Goal: Transaction & Acquisition: Book appointment/travel/reservation

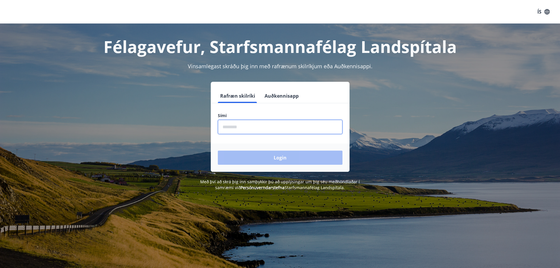
click at [244, 124] on input "phone" at bounding box center [280, 127] width 125 height 14
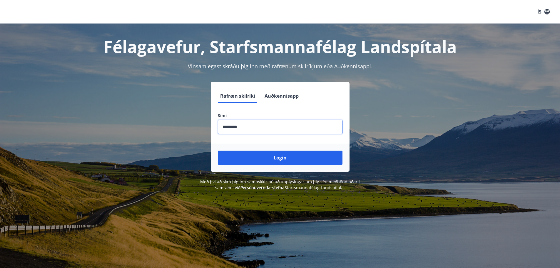
type input "********"
click at [218, 150] on button "Login" at bounding box center [280, 157] width 125 height 14
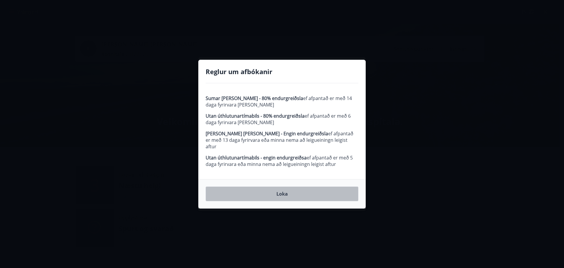
click at [286, 189] on button "Loka" at bounding box center [282, 193] width 153 height 15
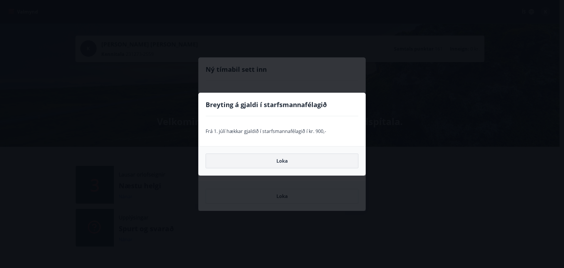
click at [279, 160] on button "Loka" at bounding box center [282, 160] width 153 height 15
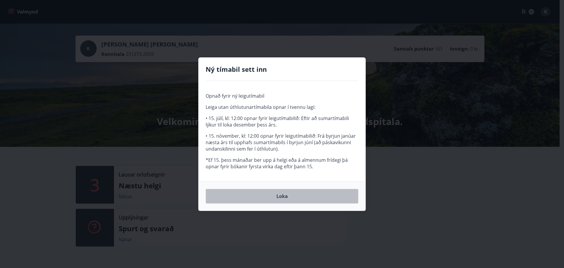
click at [284, 195] on button "Loka" at bounding box center [282, 196] width 153 height 15
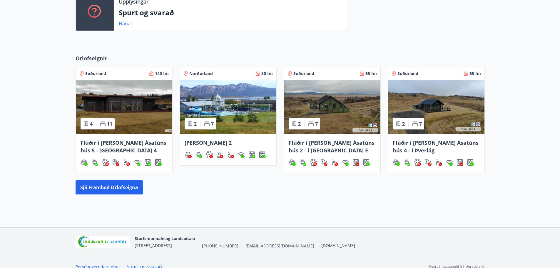
scroll to position [224, 0]
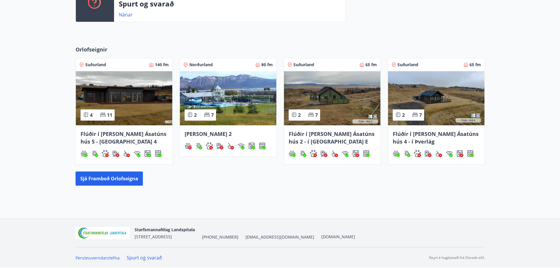
click at [326, 101] on img at bounding box center [332, 98] width 96 height 54
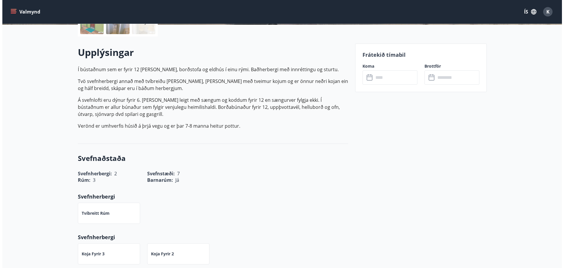
scroll to position [117, 0]
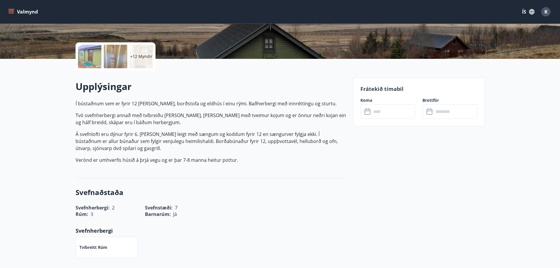
click at [387, 112] on input "text" at bounding box center [393, 111] width 44 height 14
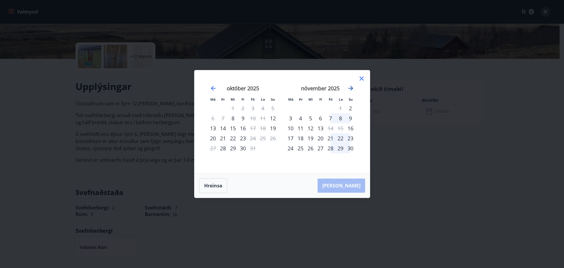
click at [350, 88] on icon "Move forward to switch to the next month." at bounding box center [350, 88] width 5 height 5
click at [28, 107] on div "Má Þr Mi Fi Fö La Su Má Þr Mi Fi Fö La Su nóvember 2025 1 2 3 4 5 6 7 8 9 10 11…" at bounding box center [282, 134] width 564 height 268
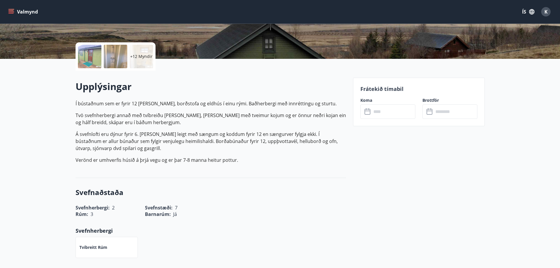
click at [88, 54] on div at bounding box center [89, 56] width 23 height 23
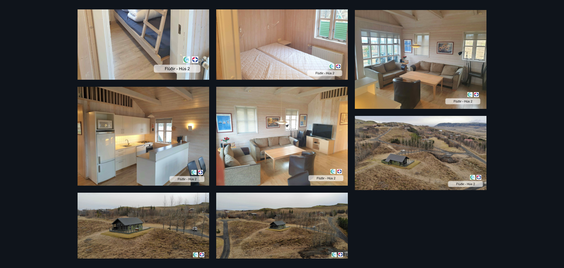
scroll to position [456, 0]
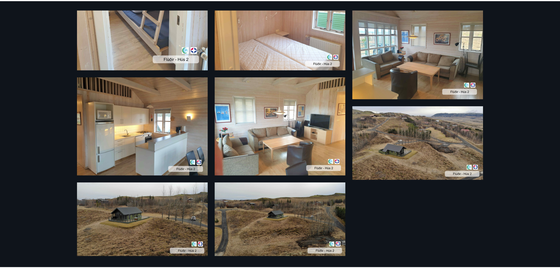
scroll to position [224, 0]
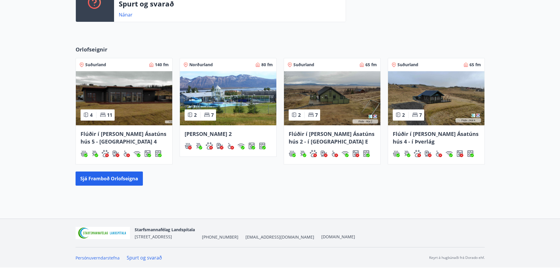
click at [435, 95] on img at bounding box center [436, 98] width 96 height 54
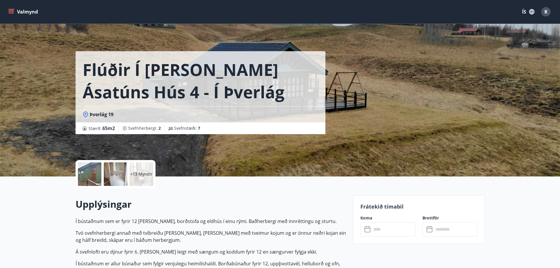
click at [89, 174] on div at bounding box center [89, 173] width 23 height 23
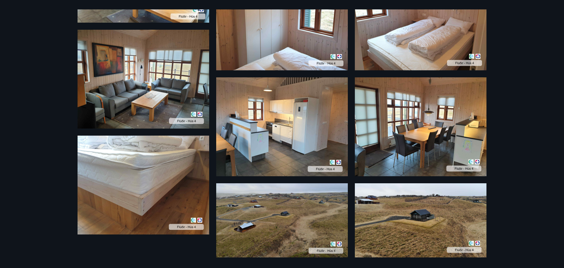
scroll to position [533, 0]
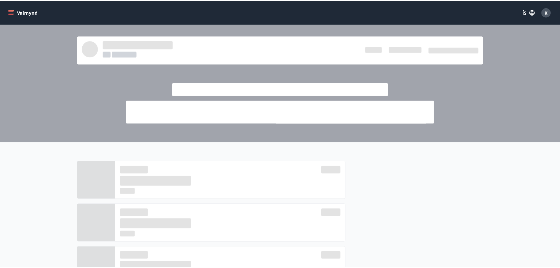
scroll to position [224, 0]
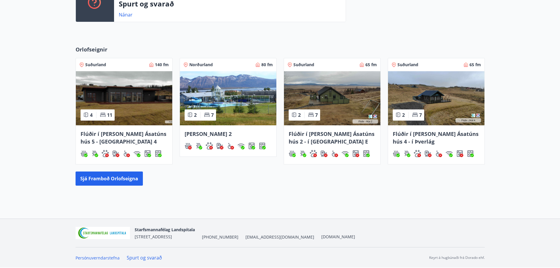
click at [455, 102] on img at bounding box center [436, 98] width 96 height 54
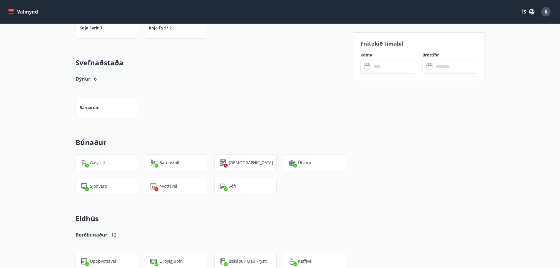
scroll to position [558, 0]
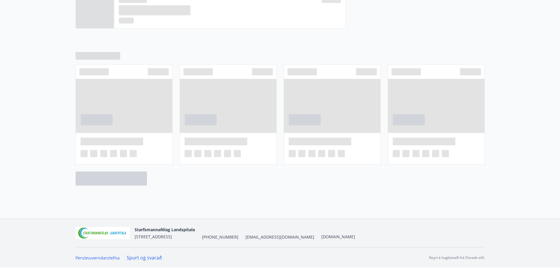
scroll to position [224, 0]
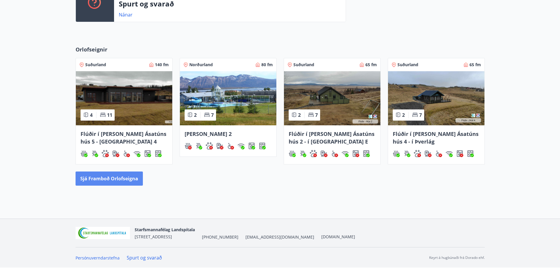
click at [112, 177] on button "Sjá framboð orlofseigna" at bounding box center [108, 178] width 67 height 14
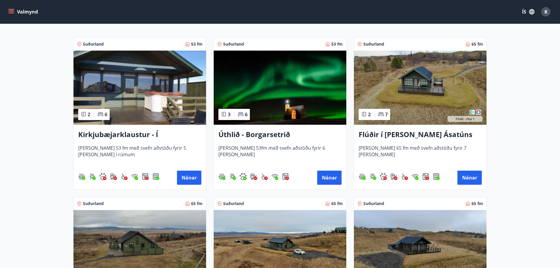
scroll to position [117, 0]
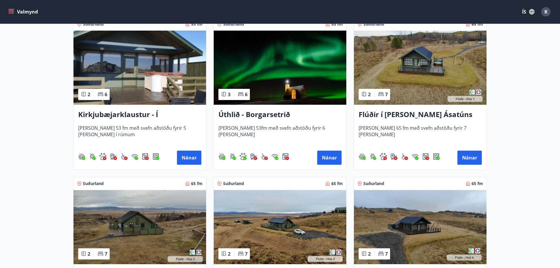
click at [428, 61] on img at bounding box center [420, 68] width 132 height 74
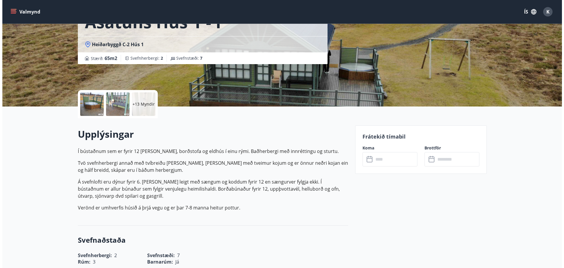
scroll to position [59, 0]
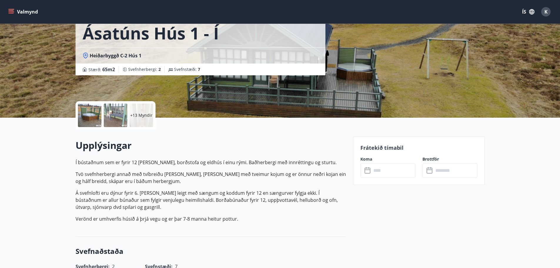
click at [82, 119] on div at bounding box center [89, 114] width 23 height 23
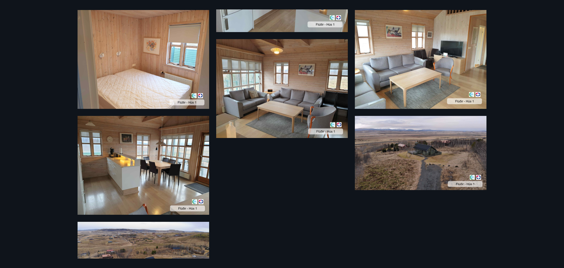
scroll to position [638, 0]
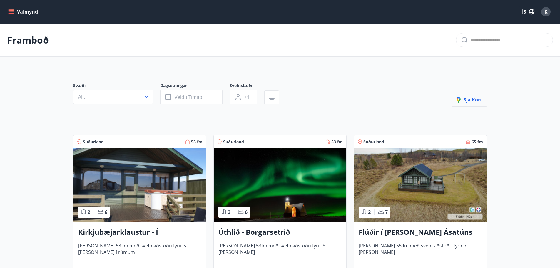
click at [466, 98] on span "Sjá kort" at bounding box center [469, 99] width 26 height 6
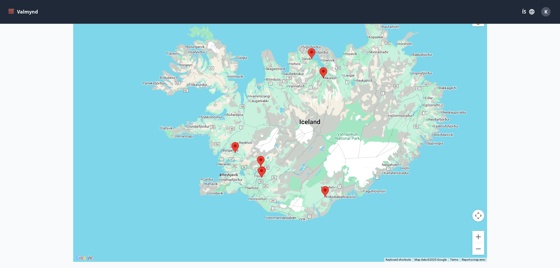
scroll to position [117, 0]
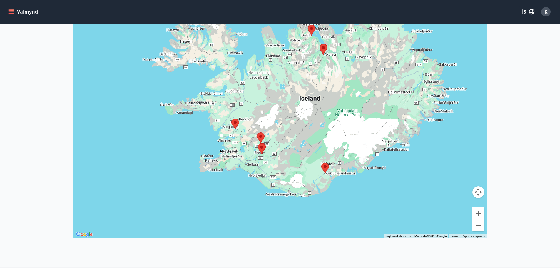
click at [257, 132] on area at bounding box center [257, 132] width 0 height 0
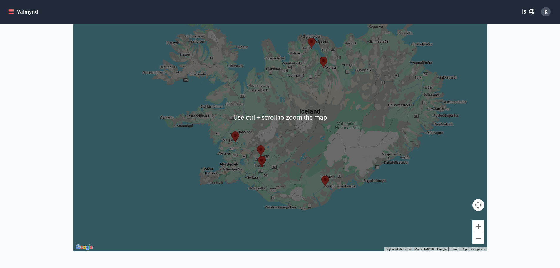
scroll to position [147, 0]
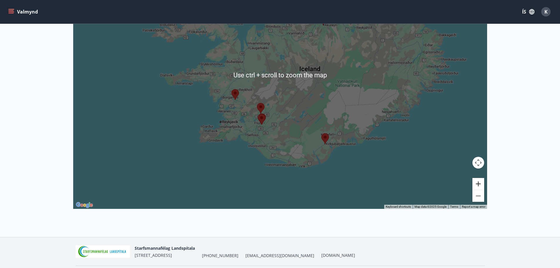
click at [479, 182] on button "Zoom in" at bounding box center [478, 184] width 12 height 12
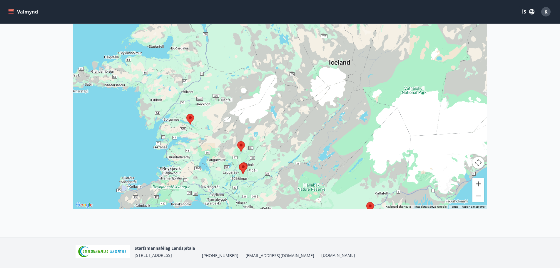
click at [479, 182] on button "Zoom in" at bounding box center [478, 184] width 12 height 12
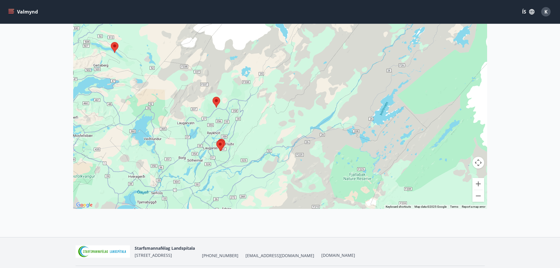
drag, startPoint x: 409, startPoint y: 175, endPoint x: 369, endPoint y: 69, distance: 113.0
click at [424, 52] on div at bounding box center [280, 75] width 414 height 268
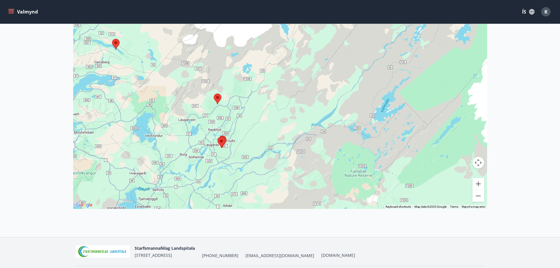
click at [214, 93] on area at bounding box center [214, 93] width 0 height 0
click at [480, 184] on button "Zoom in" at bounding box center [478, 184] width 12 height 12
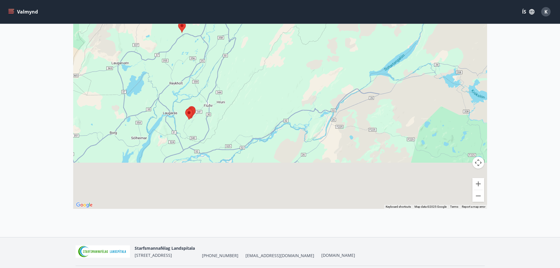
drag, startPoint x: 298, startPoint y: 174, endPoint x: 324, endPoint y: 56, distance: 120.6
click at [324, 56] on div at bounding box center [280, 75] width 414 height 268
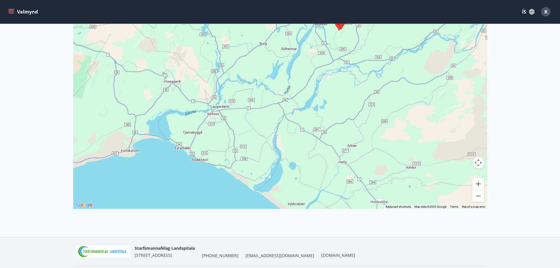
drag, startPoint x: 280, startPoint y: 143, endPoint x: 340, endPoint y: 116, distance: 65.5
click at [340, 116] on div at bounding box center [280, 75] width 414 height 268
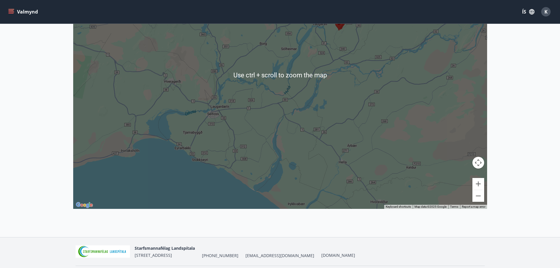
scroll to position [165, 0]
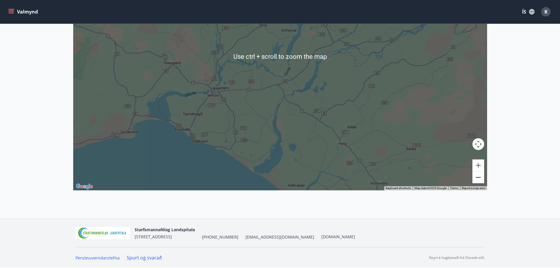
click at [480, 177] on button "Zoom out" at bounding box center [478, 177] width 12 height 12
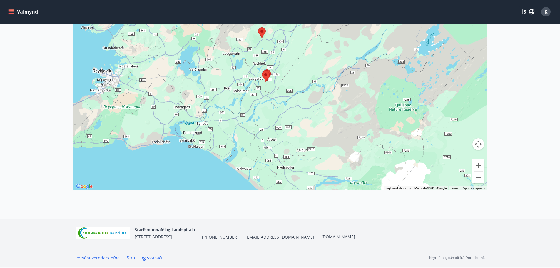
drag, startPoint x: 395, startPoint y: 127, endPoint x: 350, endPoint y: 174, distance: 65.7
click at [350, 174] on div at bounding box center [280, 56] width 414 height 268
click at [478, 164] on button "Zoom in" at bounding box center [478, 165] width 12 height 12
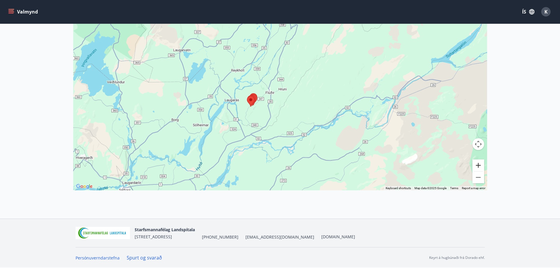
click at [479, 163] on button "Zoom in" at bounding box center [478, 165] width 12 height 12
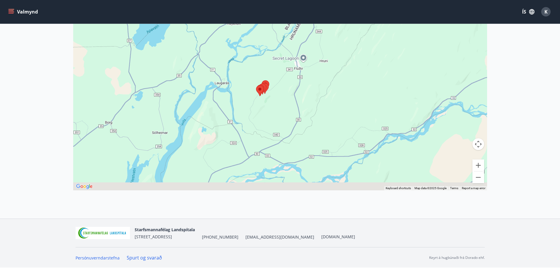
drag, startPoint x: 317, startPoint y: 164, endPoint x: 407, endPoint y: 132, distance: 96.3
click at [356, 103] on div at bounding box center [280, 56] width 414 height 268
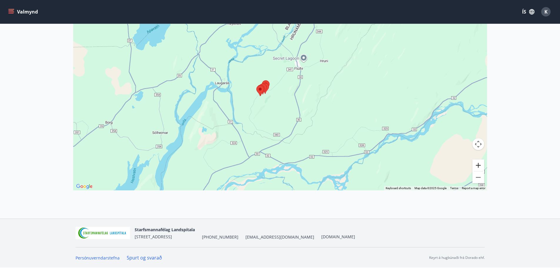
click at [480, 165] on button "Zoom in" at bounding box center [478, 165] width 12 height 12
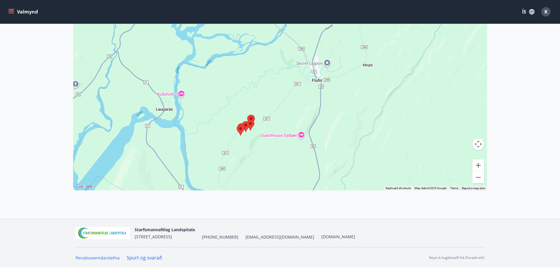
scroll to position [224, 0]
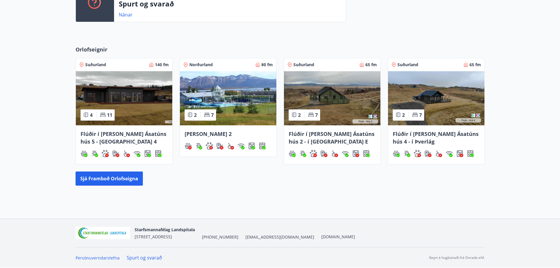
click at [341, 109] on img at bounding box center [332, 98] width 96 height 54
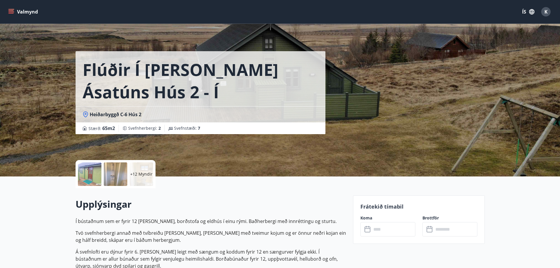
click at [88, 177] on div at bounding box center [89, 173] width 23 height 23
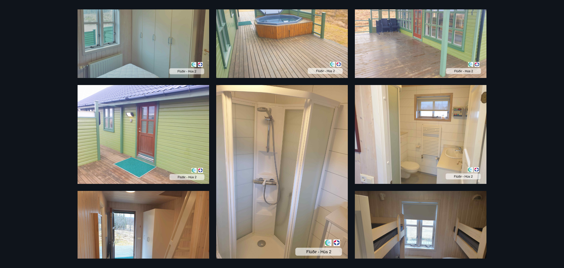
scroll to position [147, 0]
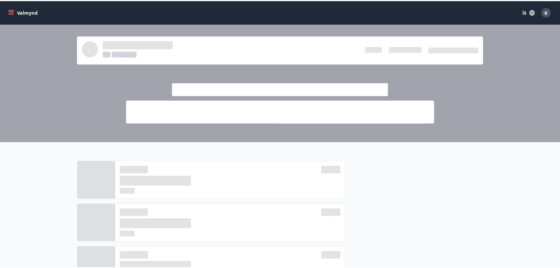
scroll to position [224, 0]
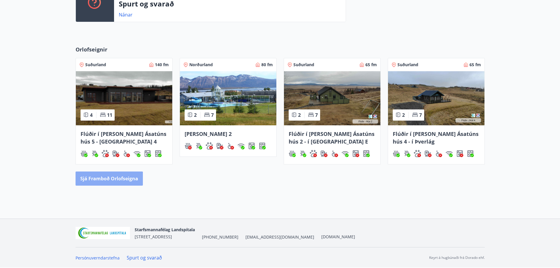
click at [103, 181] on button "Sjá framboð orlofseigna" at bounding box center [108, 178] width 67 height 14
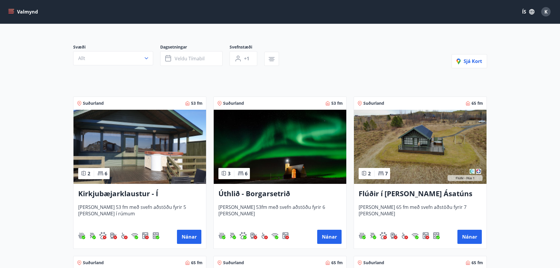
scroll to position [88, 0]
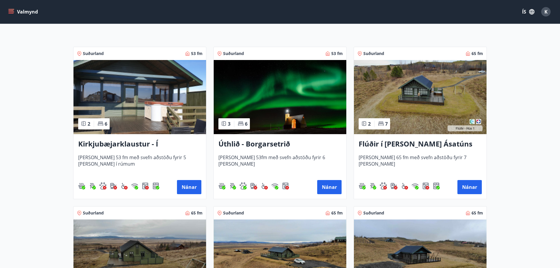
click at [305, 98] on img at bounding box center [280, 97] width 132 height 74
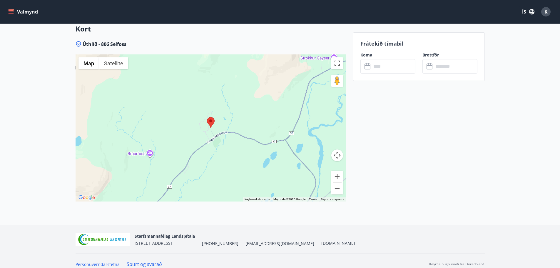
scroll to position [874, 0]
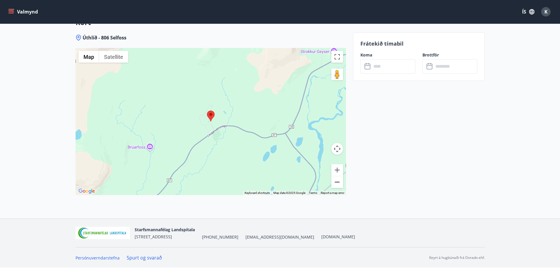
click at [336, 182] on button "Zoom out" at bounding box center [337, 182] width 12 height 12
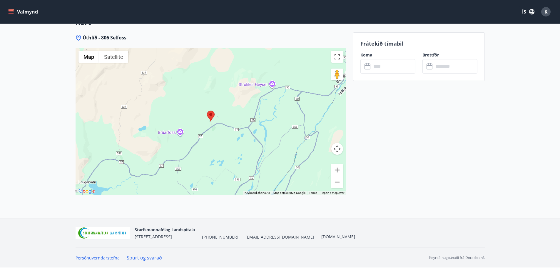
click at [336, 182] on button "Zoom out" at bounding box center [337, 182] width 12 height 12
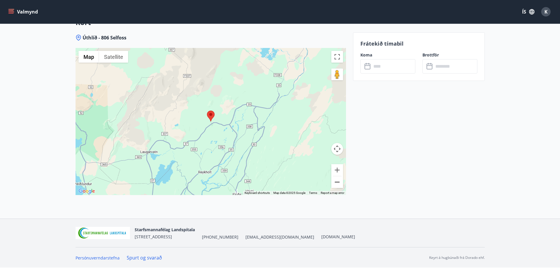
click at [336, 182] on button "Zoom out" at bounding box center [337, 182] width 12 height 12
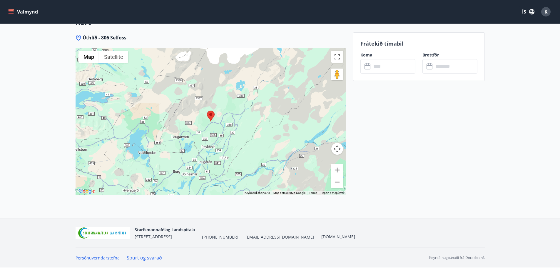
click at [336, 182] on button "Zoom out" at bounding box center [337, 182] width 12 height 12
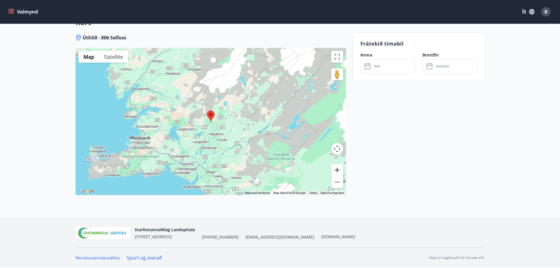
click at [338, 168] on button "Zoom in" at bounding box center [337, 170] width 12 height 12
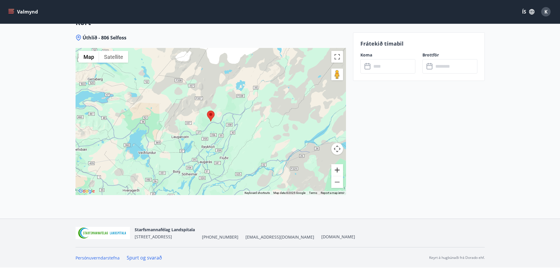
click at [338, 168] on button "Zoom in" at bounding box center [337, 170] width 12 height 12
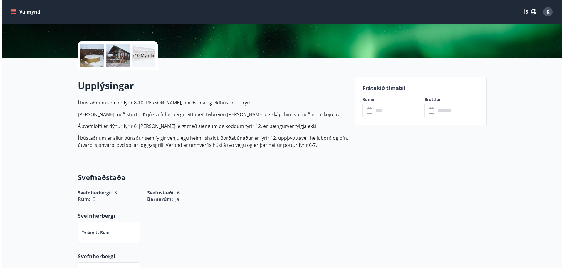
scroll to position [110, 0]
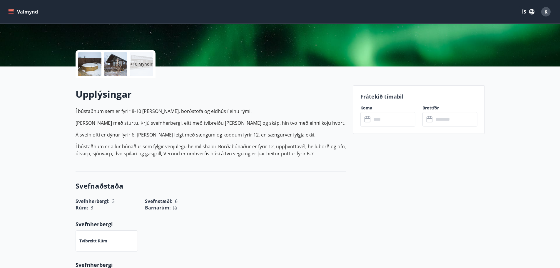
click at [90, 66] on div at bounding box center [89, 63] width 23 height 23
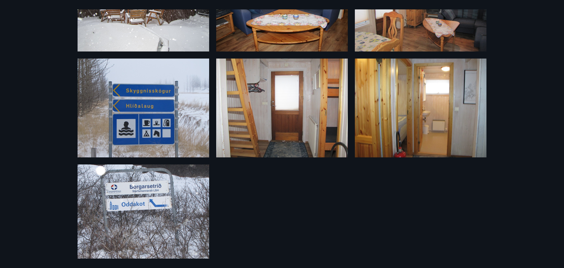
scroll to position [404, 0]
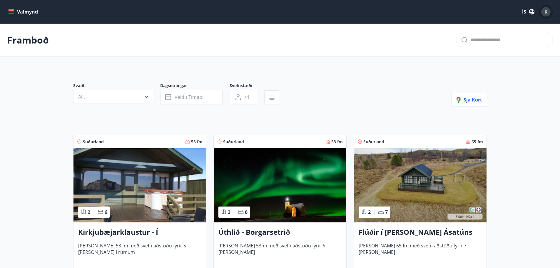
click at [544, 10] on span "K" at bounding box center [545, 12] width 3 height 6
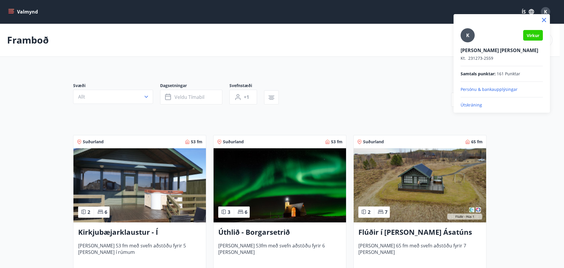
click at [498, 90] on p "Persónu & bankaupplýsingar" at bounding box center [502, 89] width 82 height 6
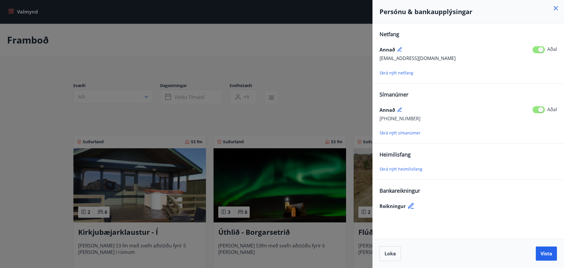
click at [556, 8] on icon at bounding box center [556, 8] width 4 height 4
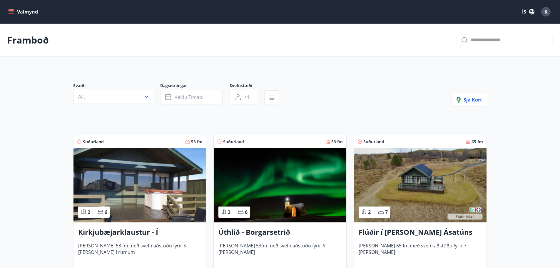
click at [547, 11] on span "K" at bounding box center [545, 12] width 3 height 6
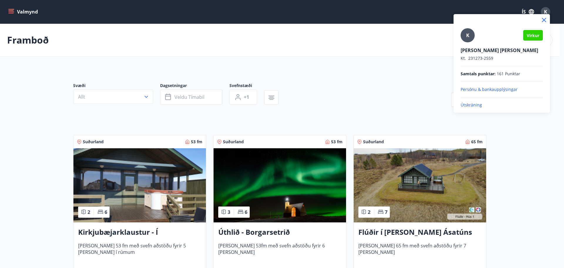
click at [471, 105] on p "Útskráning" at bounding box center [502, 105] width 82 height 6
